Goal: Task Accomplishment & Management: Use online tool/utility

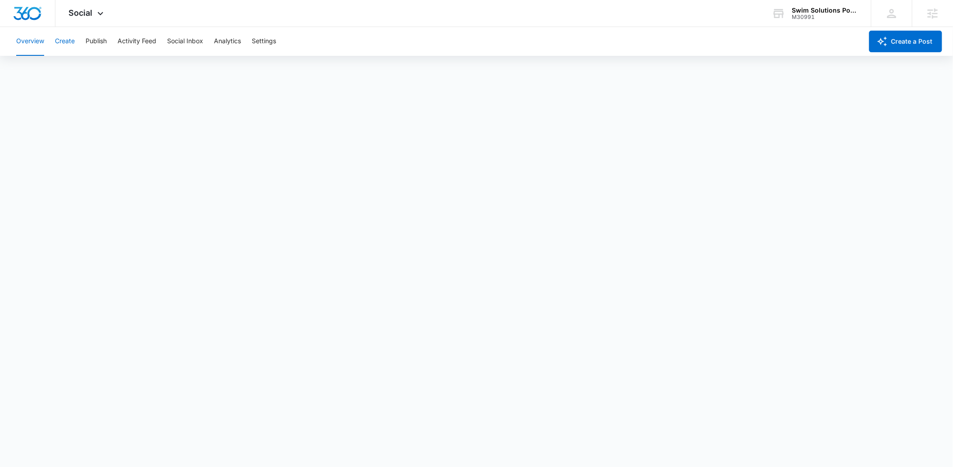
click at [65, 46] on button "Create" at bounding box center [65, 41] width 20 height 29
click at [97, 69] on button "Approvals" at bounding box center [88, 68] width 30 height 25
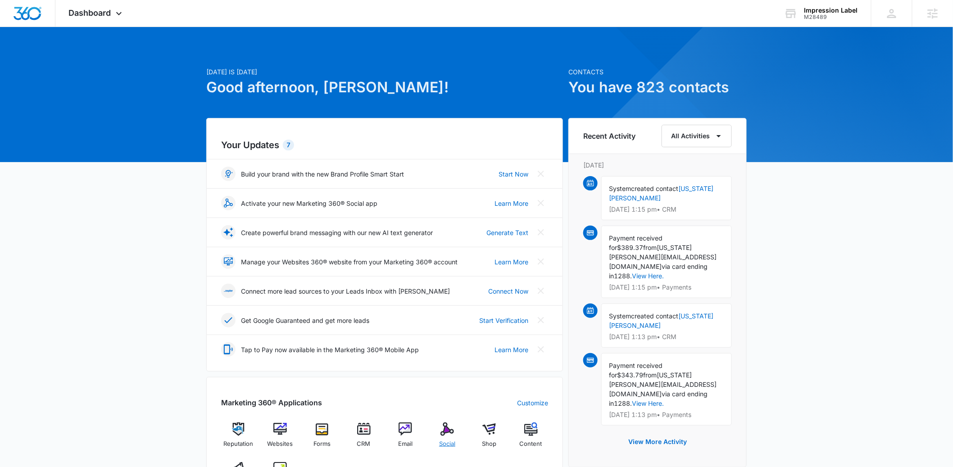
click at [449, 433] on img at bounding box center [447, 429] width 14 height 14
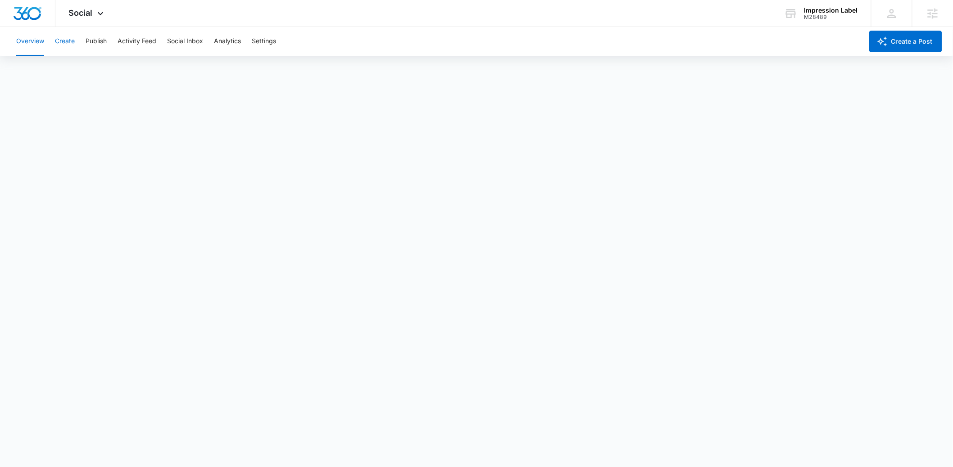
click at [69, 41] on button "Create" at bounding box center [65, 41] width 20 height 29
